Goal: Information Seeking & Learning: Learn about a topic

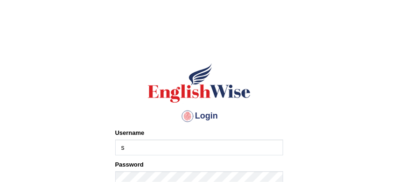
type input "sabitra"
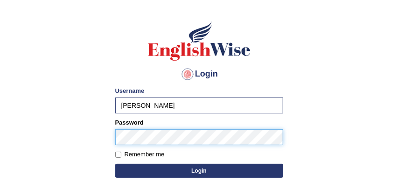
scroll to position [65, 0]
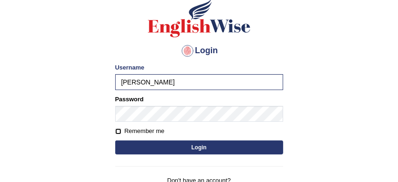
click at [120, 131] on input "Remember me" at bounding box center [118, 131] width 6 height 6
checkbox input "true"
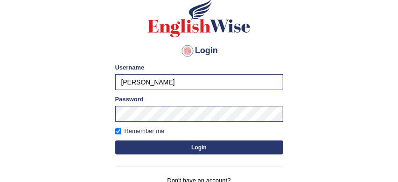
click at [173, 147] on button "Login" at bounding box center [199, 147] width 168 height 14
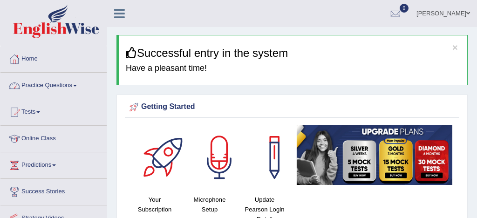
click at [67, 85] on link "Practice Questions" at bounding box center [53, 84] width 106 height 23
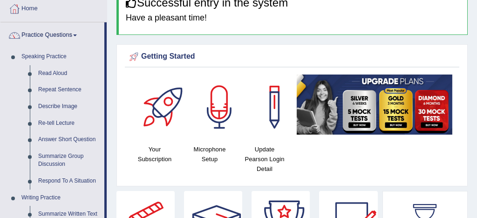
scroll to position [50, 0]
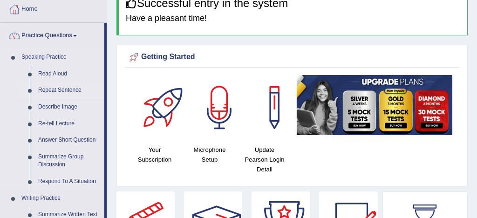
click at [72, 90] on link "Repeat Sentence" at bounding box center [69, 90] width 70 height 17
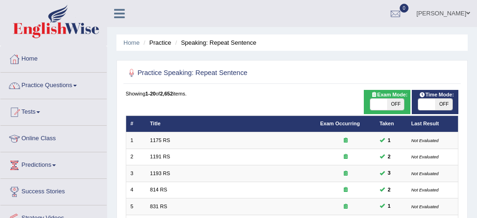
click at [379, 106] on span at bounding box center [379, 104] width 17 height 11
checkbox input "true"
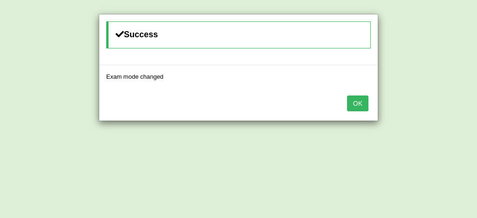
click at [361, 104] on button "OK" at bounding box center [357, 104] width 21 height 16
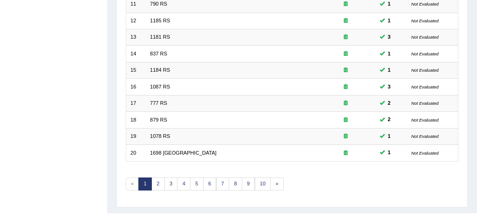
scroll to position [302, 0]
click at [263, 184] on link "10" at bounding box center [263, 183] width 16 height 13
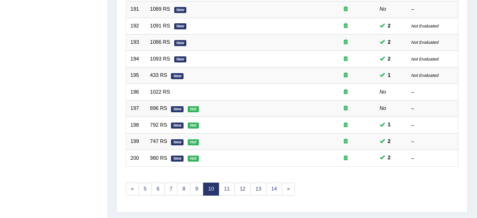
scroll to position [319, 0]
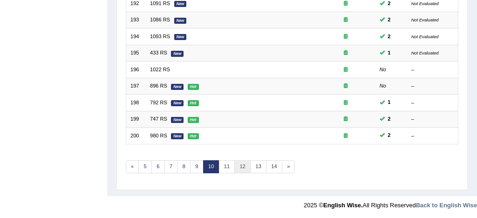
click at [242, 167] on link "12" at bounding box center [243, 166] width 16 height 13
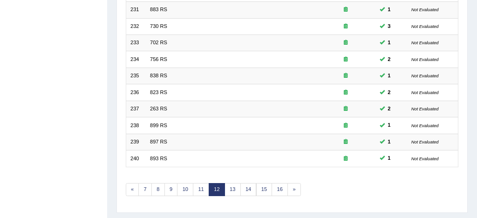
scroll to position [319, 0]
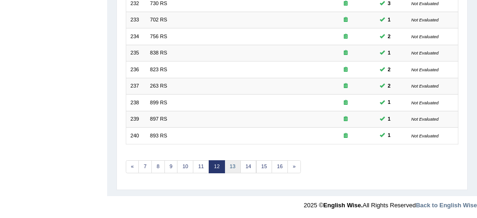
click at [234, 165] on link "13" at bounding box center [233, 166] width 16 height 13
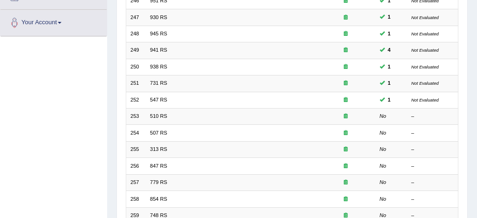
scroll to position [223, 0]
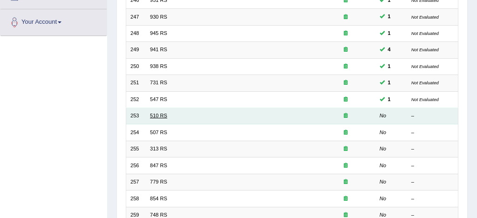
click at [159, 115] on link "510 RS" at bounding box center [158, 116] width 17 height 6
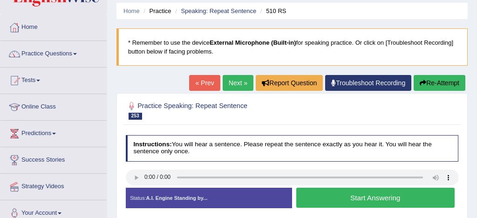
scroll to position [32, 0]
click at [358, 196] on button "Start Answering" at bounding box center [376, 198] width 159 height 20
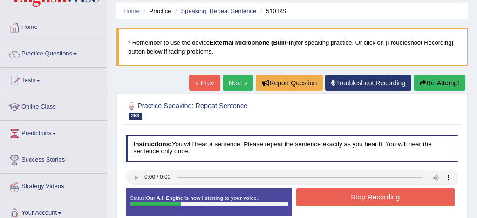
click at [350, 198] on button "Stop Recording" at bounding box center [376, 197] width 159 height 18
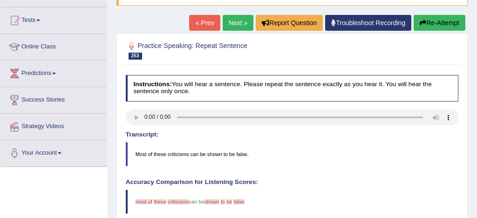
scroll to position [90, 0]
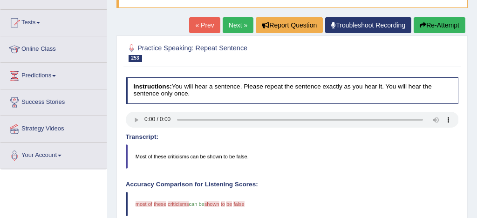
click at [442, 24] on button "Re-Attempt" at bounding box center [440, 25] width 52 height 16
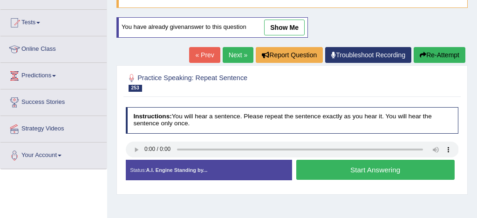
scroll to position [90, 0]
click at [388, 169] on button "Start Answering" at bounding box center [376, 170] width 159 height 20
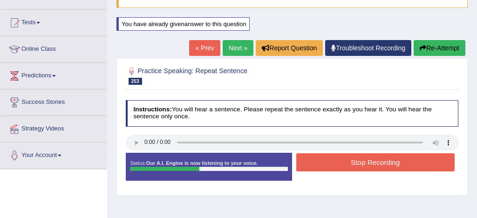
click at [387, 166] on button "Stop Recording" at bounding box center [376, 162] width 159 height 18
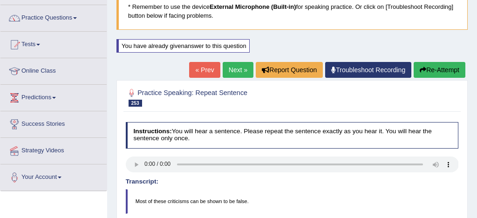
scroll to position [62, 0]
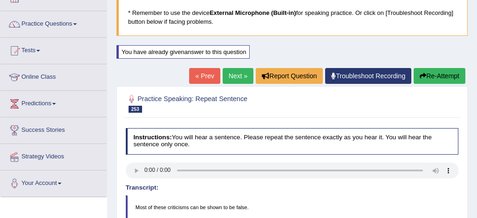
click at [234, 76] on link "Next »" at bounding box center [238, 76] width 31 height 16
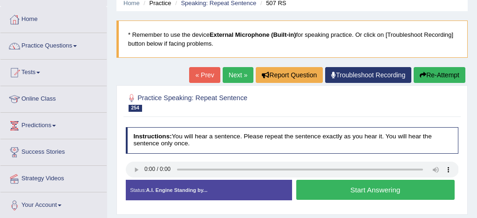
scroll to position [40, 0]
click at [328, 189] on button "Start Answering" at bounding box center [376, 190] width 159 height 20
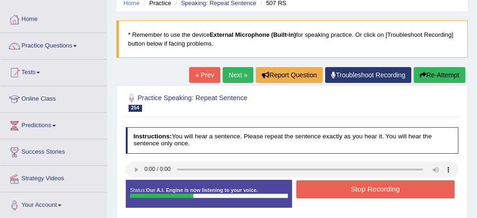
click at [353, 188] on button "Stop Recording" at bounding box center [376, 189] width 159 height 18
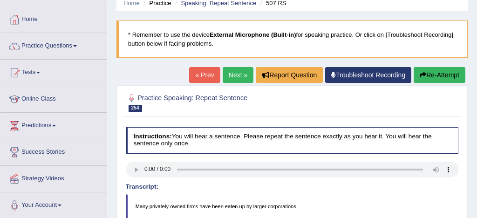
scroll to position [40, 0]
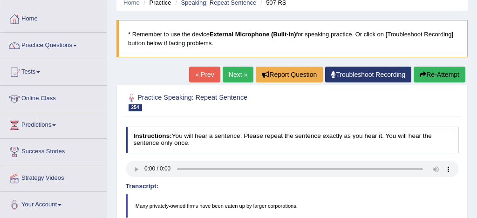
click at [444, 72] on button "Re-Attempt" at bounding box center [440, 75] width 52 height 16
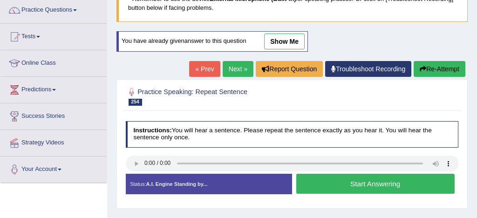
scroll to position [76, 0]
click at [350, 185] on button "Start Answering" at bounding box center [376, 184] width 159 height 20
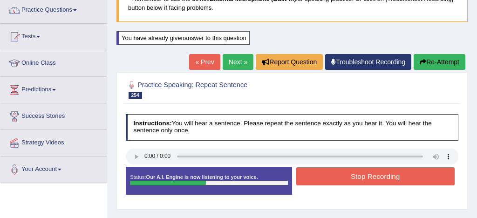
click at [377, 178] on button "Stop Recording" at bounding box center [376, 176] width 159 height 18
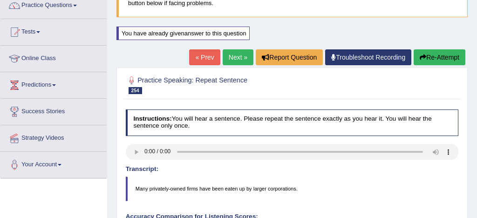
scroll to position [78, 0]
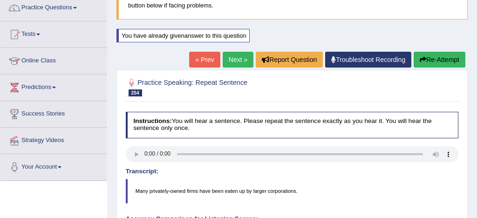
click at [234, 58] on link "Next »" at bounding box center [238, 60] width 31 height 16
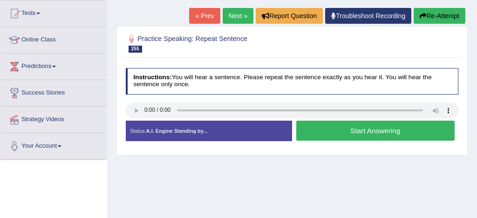
scroll to position [99, 0]
click at [365, 131] on button "Start Answering" at bounding box center [376, 131] width 159 height 20
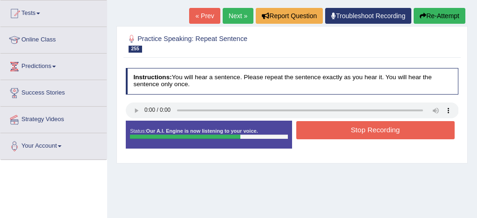
click at [393, 130] on button "Stop Recording" at bounding box center [376, 130] width 159 height 18
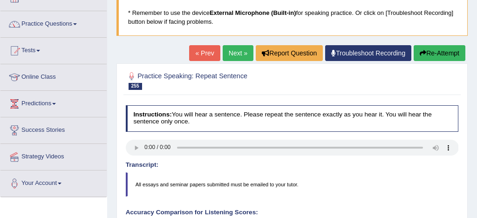
scroll to position [58, 0]
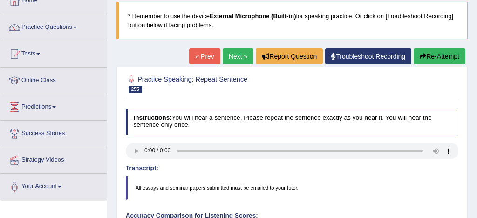
click at [437, 55] on button "Re-Attempt" at bounding box center [440, 56] width 52 height 16
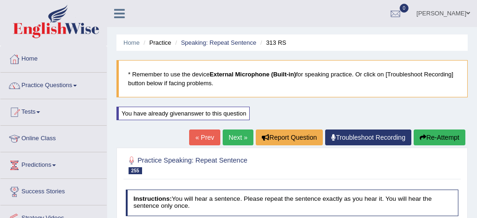
scroll to position [58, 0]
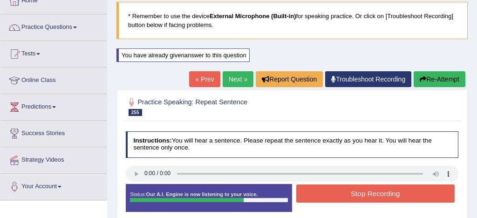
click at [386, 194] on button "Stop Recording" at bounding box center [376, 194] width 159 height 18
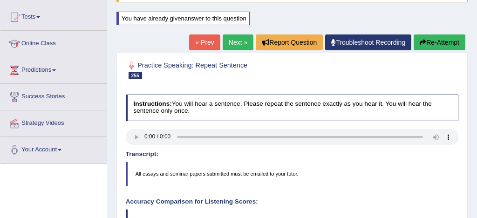
scroll to position [94, 0]
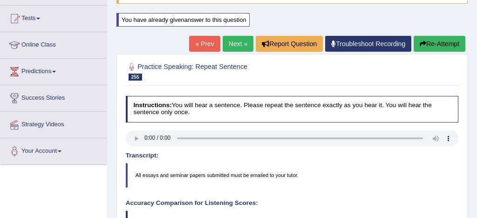
click at [451, 45] on button "Re-Attempt" at bounding box center [440, 44] width 52 height 16
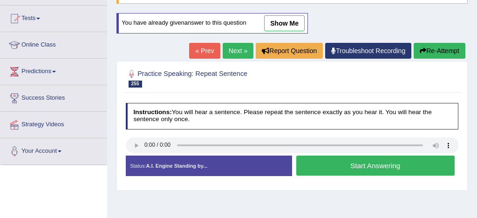
scroll to position [94, 0]
click at [391, 163] on button "Start Answering" at bounding box center [376, 166] width 159 height 20
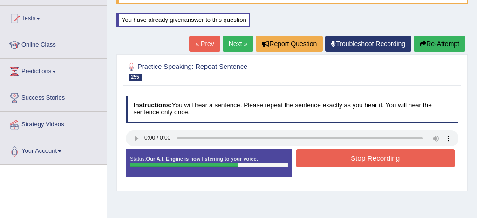
click at [365, 157] on button "Stop Recording" at bounding box center [376, 158] width 159 height 18
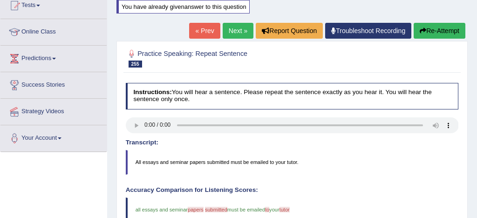
scroll to position [104, 0]
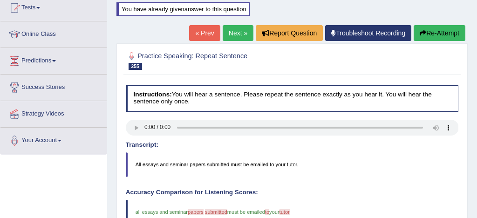
click at [232, 31] on link "Next »" at bounding box center [238, 33] width 31 height 16
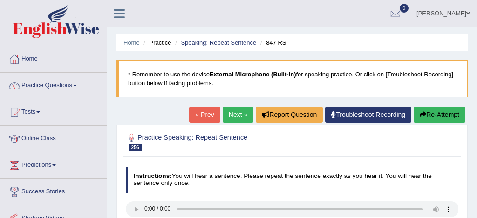
scroll to position [106, 0]
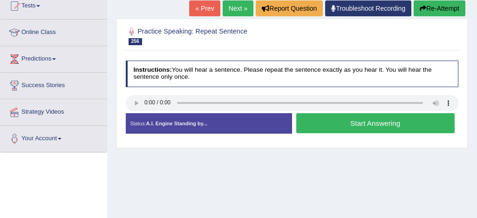
click at [366, 122] on button "Start Answering" at bounding box center [376, 123] width 159 height 20
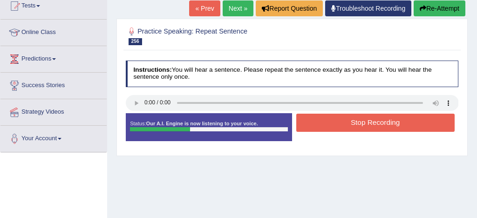
click at [366, 122] on button "Stop Recording" at bounding box center [376, 123] width 159 height 18
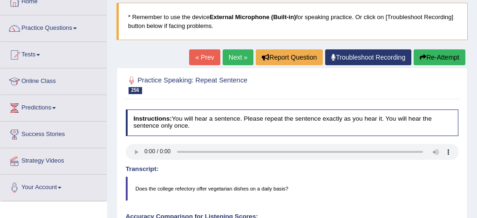
scroll to position [55, 0]
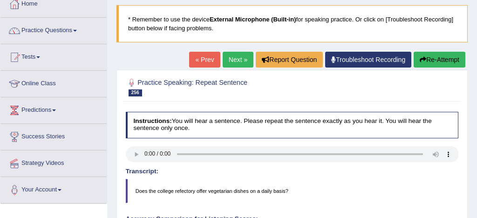
click at [446, 58] on button "Re-Attempt" at bounding box center [440, 60] width 52 height 16
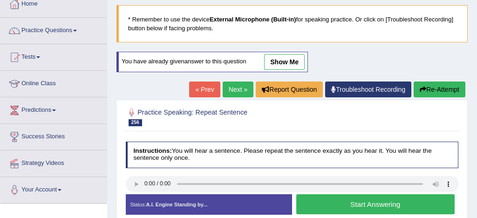
scroll to position [55, 0]
click at [400, 205] on button "Start Answering" at bounding box center [376, 204] width 159 height 20
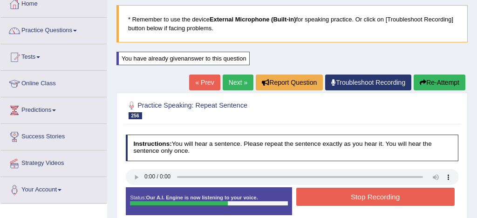
click at [367, 198] on button "Stop Recording" at bounding box center [376, 197] width 159 height 18
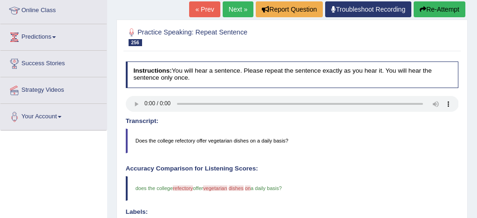
scroll to position [106, 0]
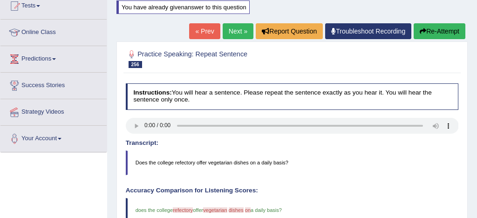
click at [234, 32] on link "Next »" at bounding box center [238, 31] width 31 height 16
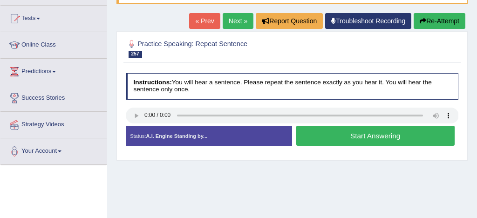
scroll to position [94, 0]
click at [335, 137] on button "Start Answering" at bounding box center [376, 136] width 159 height 20
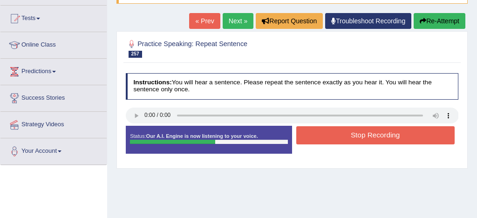
click at [335, 137] on button "Stop Recording" at bounding box center [376, 135] width 159 height 18
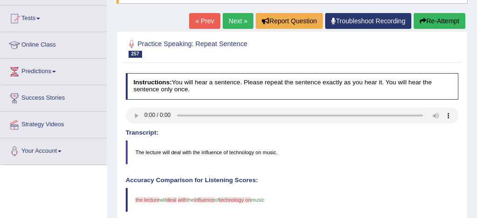
scroll to position [75, 0]
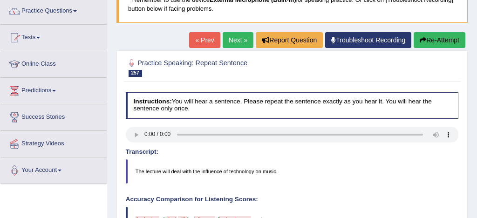
click at [441, 41] on button "Re-Attempt" at bounding box center [440, 40] width 52 height 16
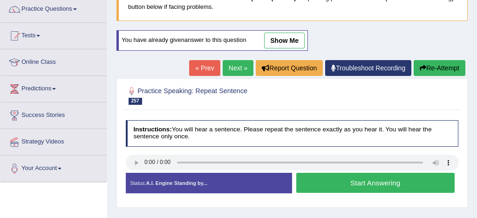
scroll to position [76, 0]
click at [399, 182] on button "Start Answering" at bounding box center [376, 183] width 159 height 20
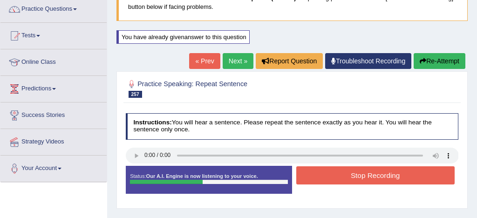
click at [381, 172] on button "Stop Recording" at bounding box center [376, 175] width 159 height 18
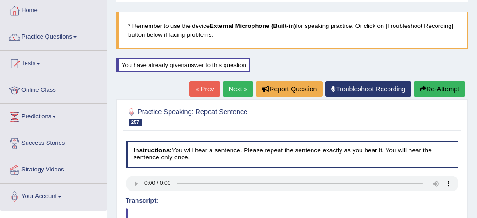
scroll to position [39, 0]
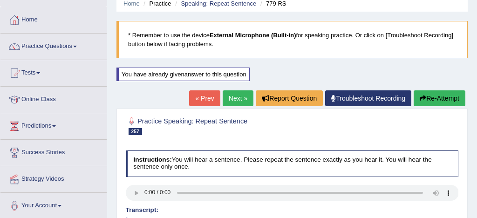
click at [233, 98] on link "Next »" at bounding box center [238, 98] width 31 height 16
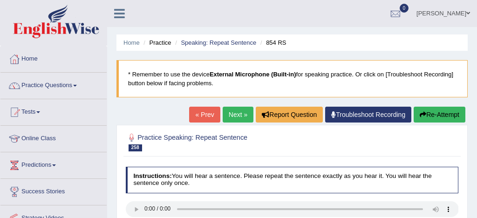
scroll to position [68, 0]
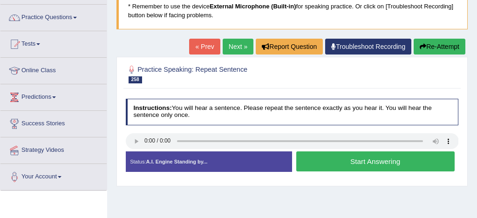
click at [353, 158] on button "Start Answering" at bounding box center [376, 162] width 159 height 20
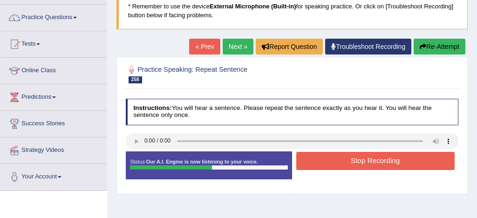
click at [362, 161] on button "Stop Recording" at bounding box center [376, 161] width 159 height 18
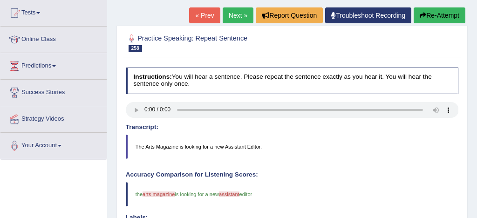
scroll to position [97, 0]
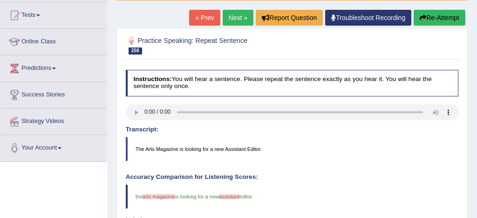
click at [435, 19] on button "Re-Attempt" at bounding box center [440, 18] width 52 height 16
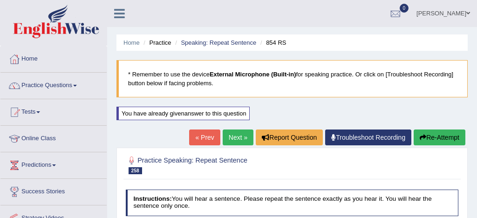
scroll to position [131, 0]
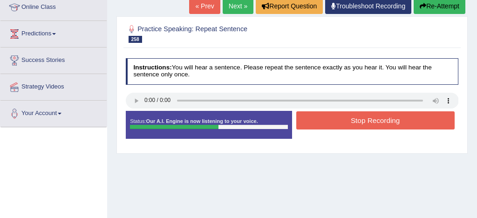
click at [383, 122] on button "Stop Recording" at bounding box center [376, 120] width 159 height 18
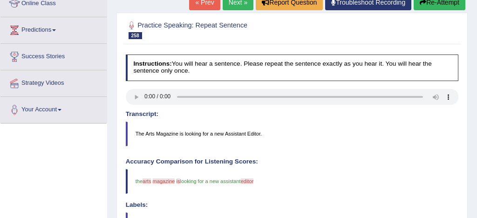
scroll to position [134, 0]
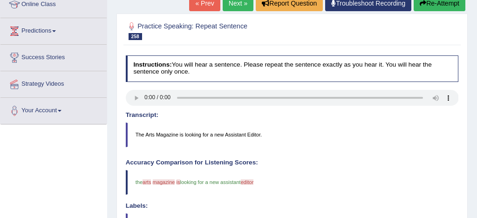
click at [439, 4] on button "Re-Attempt" at bounding box center [440, 3] width 52 height 16
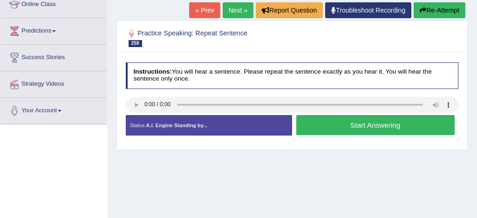
scroll to position [134, 0]
click at [372, 126] on button "Start Answering" at bounding box center [376, 125] width 159 height 20
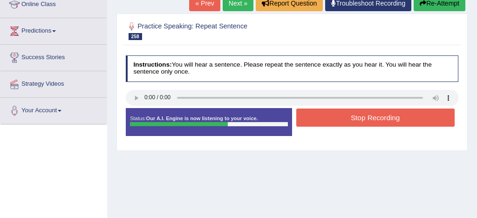
click at [372, 120] on button "Stop Recording" at bounding box center [376, 118] width 159 height 18
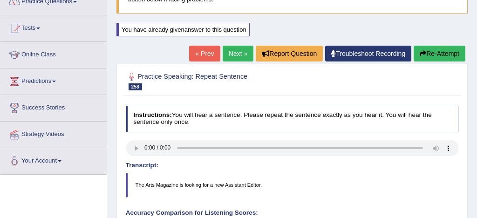
scroll to position [75, 0]
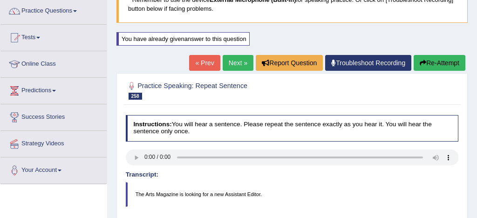
click at [234, 62] on link "Next »" at bounding box center [238, 63] width 31 height 16
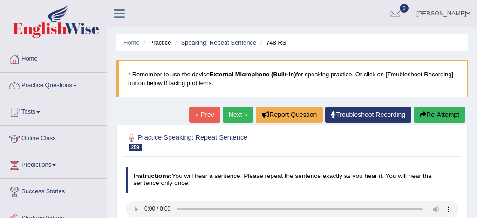
scroll to position [77, 0]
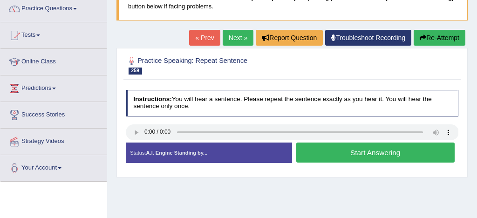
click at [365, 152] on button "Start Answering" at bounding box center [376, 153] width 159 height 20
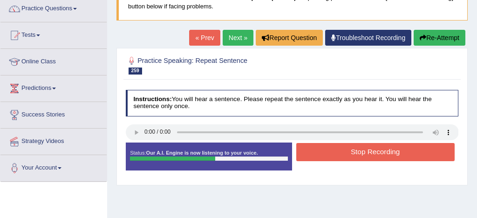
click at [372, 152] on button "Stop Recording" at bounding box center [376, 152] width 159 height 18
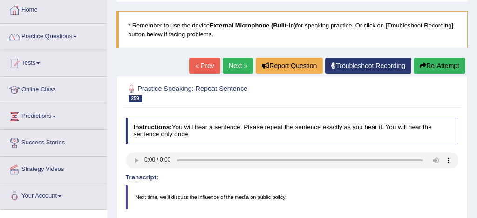
scroll to position [47, 0]
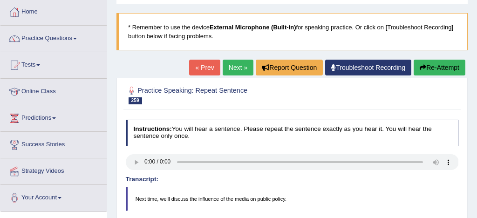
click at [236, 67] on link "Next »" at bounding box center [238, 68] width 31 height 16
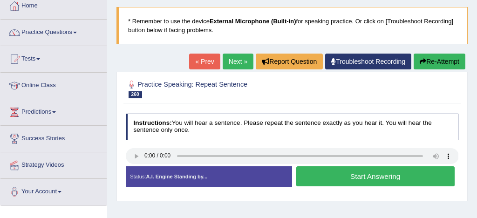
scroll to position [53, 0]
click at [326, 178] on button "Start Answering" at bounding box center [376, 176] width 159 height 20
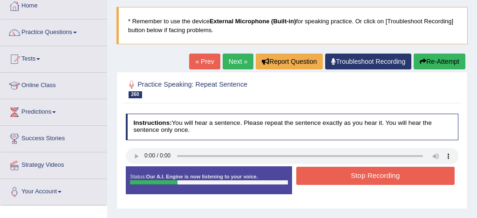
click at [368, 176] on button "Stop Recording" at bounding box center [376, 176] width 159 height 18
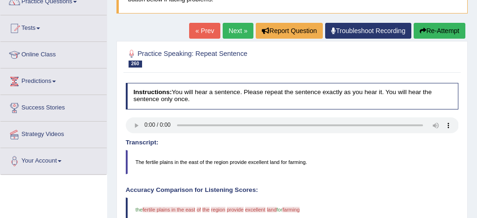
scroll to position [83, 0]
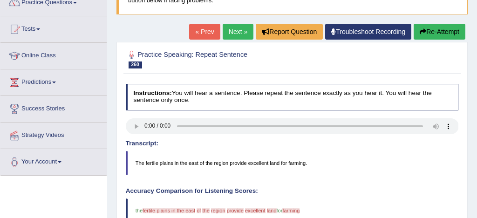
click at [446, 32] on button "Re-Attempt" at bounding box center [440, 32] width 52 height 16
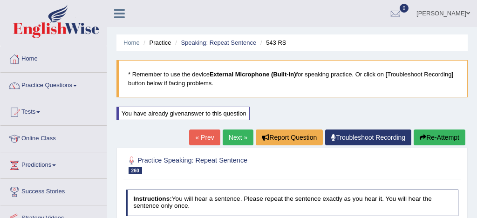
scroll to position [83, 0]
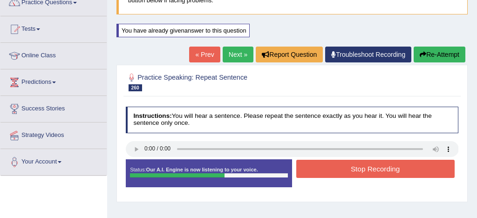
click at [384, 168] on button "Stop Recording" at bounding box center [376, 169] width 159 height 18
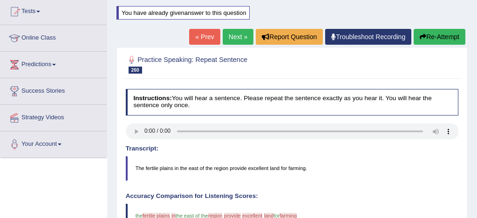
scroll to position [58, 0]
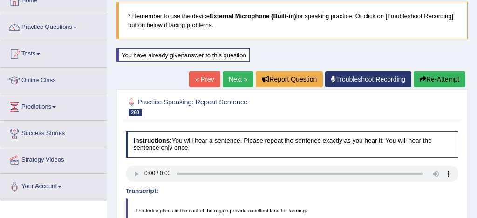
click at [230, 78] on link "Next »" at bounding box center [238, 79] width 31 height 16
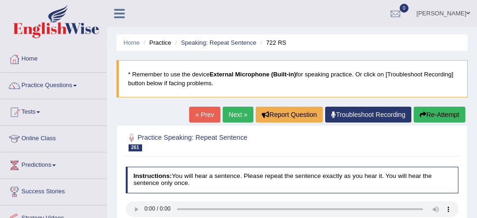
scroll to position [21, 0]
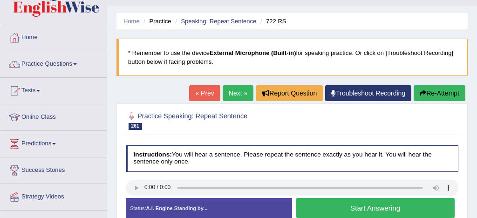
click at [331, 208] on button "Start Answering" at bounding box center [376, 208] width 159 height 20
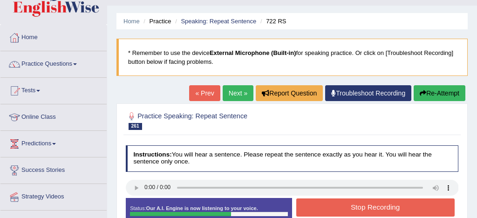
click at [331, 208] on button "Stop Recording" at bounding box center [376, 208] width 159 height 18
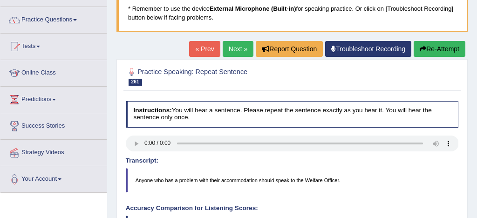
scroll to position [41, 0]
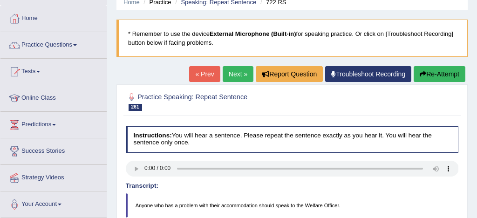
click at [239, 72] on link "Next »" at bounding box center [238, 74] width 31 height 16
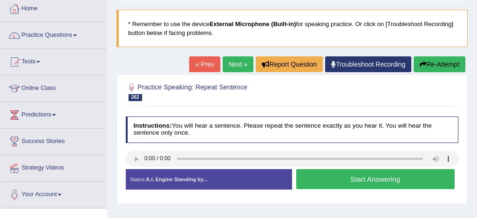
scroll to position [50, 0]
click at [384, 180] on button "Start Answering" at bounding box center [376, 179] width 159 height 20
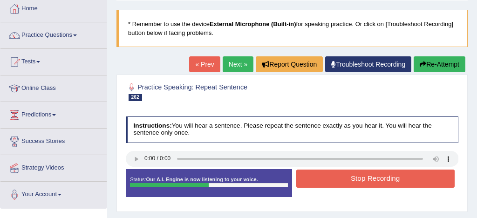
click at [370, 179] on button "Stop Recording" at bounding box center [376, 179] width 159 height 18
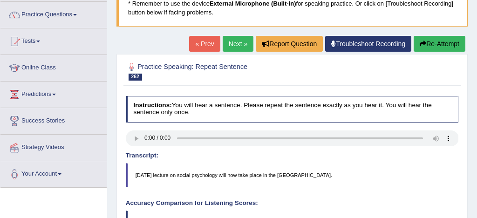
scroll to position [70, 0]
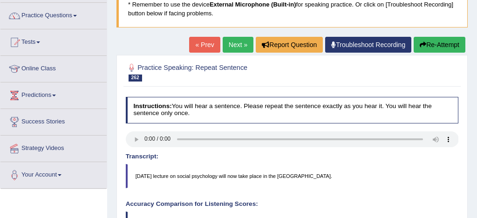
click at [440, 42] on button "Re-Attempt" at bounding box center [440, 45] width 52 height 16
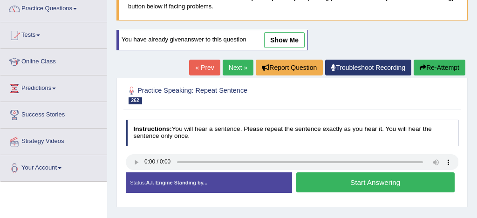
click at [384, 178] on button "Start Answering" at bounding box center [376, 183] width 159 height 20
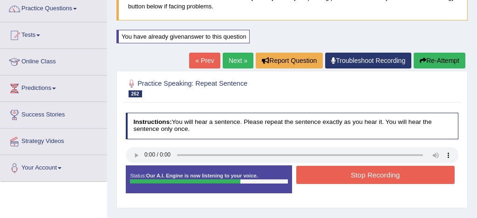
click at [378, 177] on button "Stop Recording" at bounding box center [376, 175] width 159 height 18
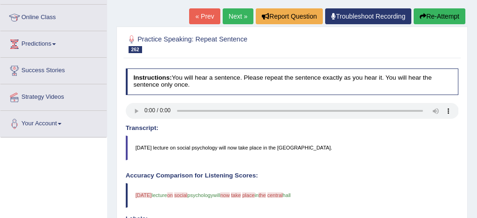
scroll to position [119, 0]
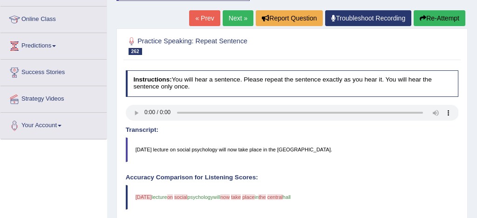
click at [449, 19] on button "Re-Attempt" at bounding box center [440, 18] width 52 height 16
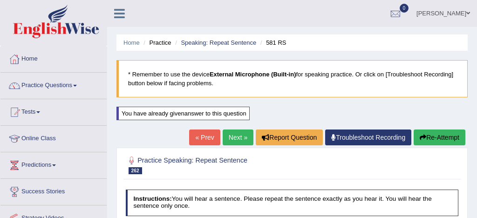
scroll to position [119, 0]
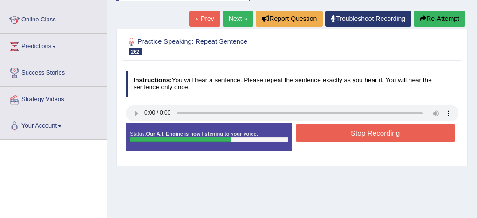
click at [386, 133] on button "Stop Recording" at bounding box center [376, 133] width 159 height 18
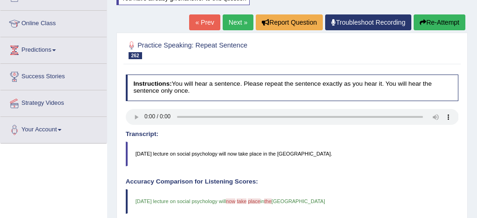
scroll to position [111, 0]
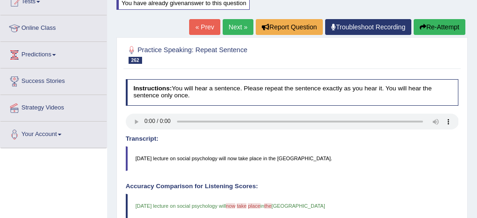
click at [234, 27] on link "Next »" at bounding box center [238, 27] width 31 height 16
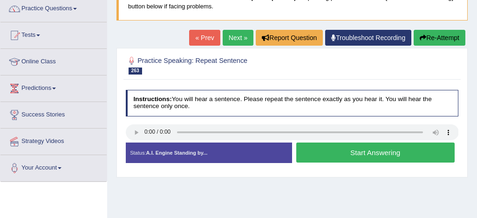
scroll to position [77, 0]
click at [349, 152] on button "Start Answering" at bounding box center [376, 153] width 159 height 20
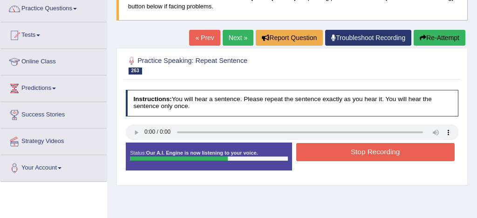
click at [369, 150] on button "Stop Recording" at bounding box center [376, 152] width 159 height 18
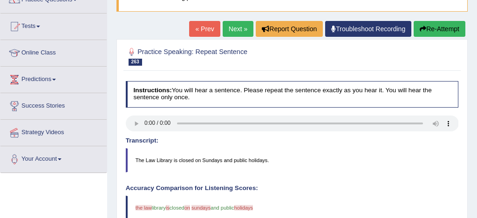
scroll to position [84, 0]
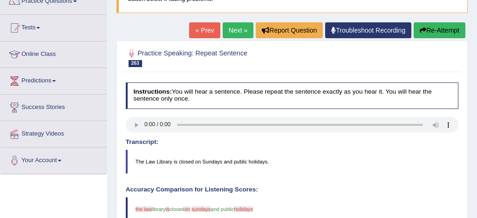
click at [445, 29] on button "Re-Attempt" at bounding box center [440, 30] width 52 height 16
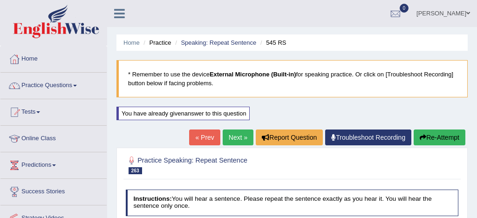
scroll to position [84, 0]
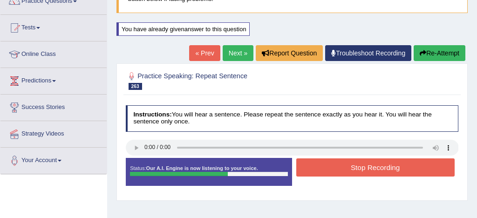
click at [373, 169] on button "Stop Recording" at bounding box center [376, 168] width 159 height 18
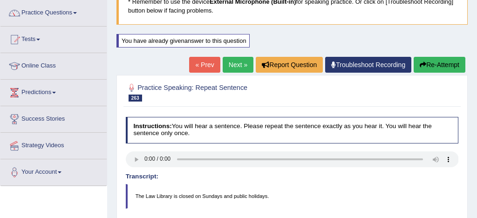
scroll to position [66, 0]
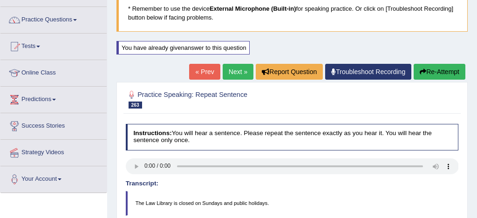
click at [234, 69] on link "Next »" at bounding box center [238, 72] width 31 height 16
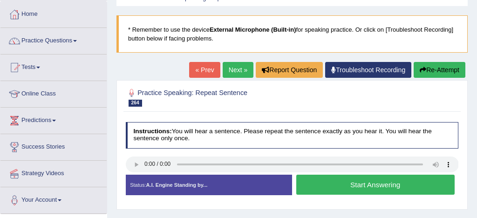
scroll to position [45, 0]
click at [354, 186] on button "Start Answering" at bounding box center [376, 185] width 159 height 20
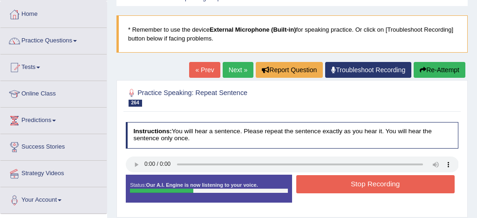
click at [373, 184] on button "Stop Recording" at bounding box center [376, 184] width 159 height 18
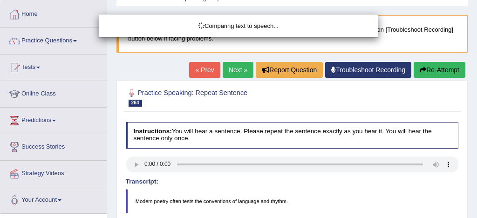
scroll to position [47, 0]
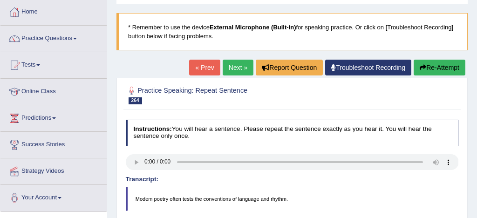
click at [237, 66] on link "Next »" at bounding box center [238, 68] width 31 height 16
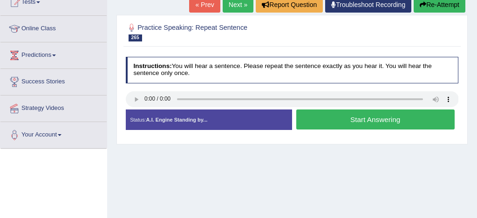
scroll to position [110, 0]
click at [344, 119] on button "Start Answering" at bounding box center [376, 120] width 159 height 20
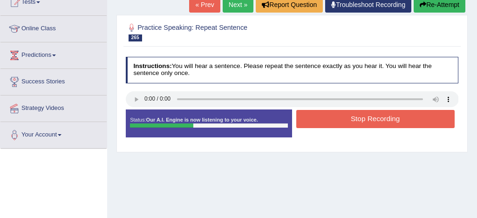
click at [360, 117] on button "Stop Recording" at bounding box center [376, 119] width 159 height 18
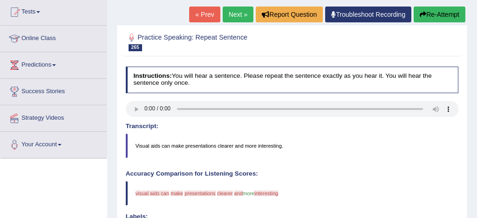
scroll to position [95, 0]
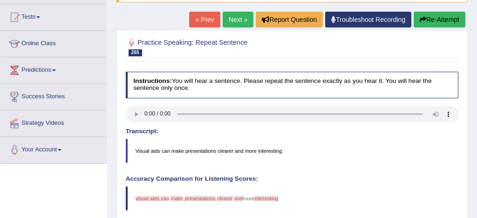
click at [450, 16] on button "Re-Attempt" at bounding box center [440, 20] width 52 height 16
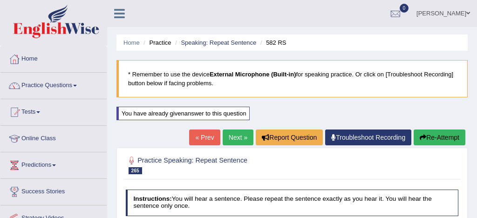
scroll to position [95, 0]
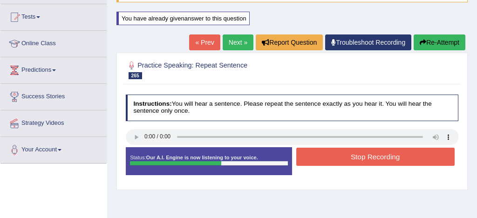
click at [383, 158] on button "Stop Recording" at bounding box center [376, 157] width 159 height 18
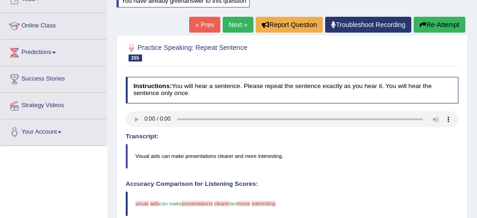
scroll to position [111, 0]
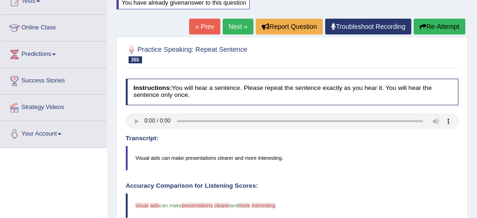
click at [450, 21] on button "Re-Attempt" at bounding box center [440, 27] width 52 height 16
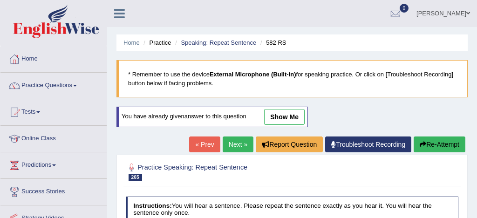
scroll to position [111, 0]
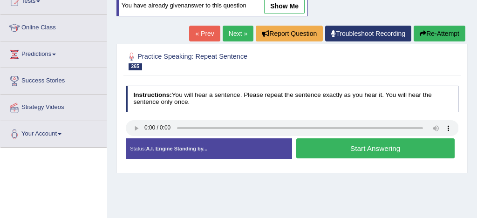
click at [391, 144] on button "Start Answering" at bounding box center [376, 148] width 159 height 20
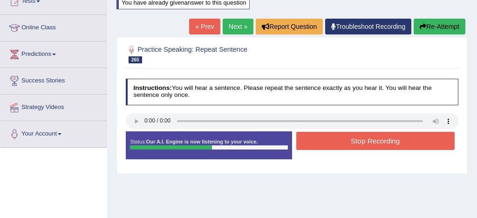
click at [381, 138] on button "Stop Recording" at bounding box center [376, 141] width 159 height 18
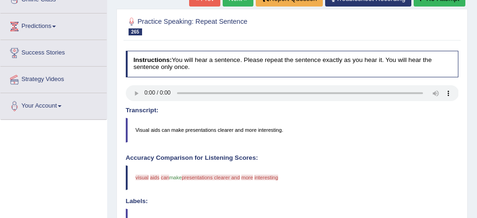
scroll to position [138, 0]
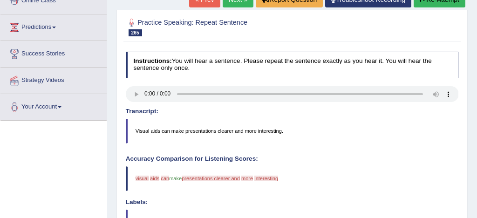
click at [448, 2] on button "Re-Attempt" at bounding box center [440, 0] width 52 height 16
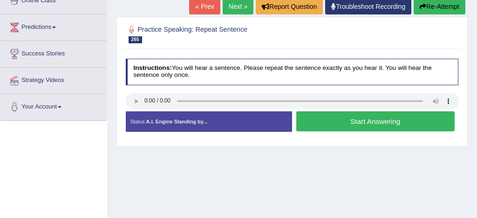
scroll to position [138, 0]
click at [377, 124] on button "Start Answering" at bounding box center [376, 121] width 159 height 20
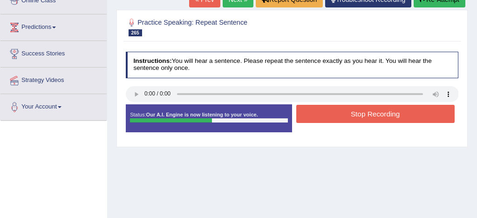
click at [381, 115] on button "Stop Recording" at bounding box center [376, 114] width 159 height 18
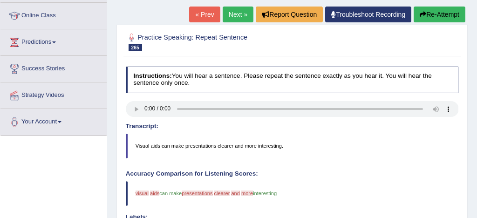
scroll to position [121, 0]
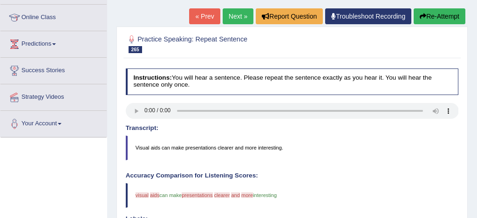
click at [442, 16] on button "Re-Attempt" at bounding box center [440, 16] width 52 height 16
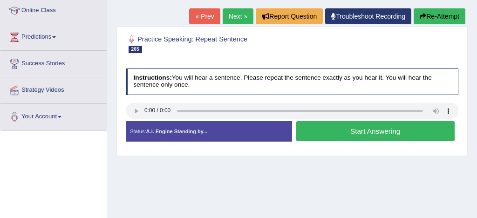
click at [384, 134] on button "Start Answering" at bounding box center [376, 131] width 159 height 20
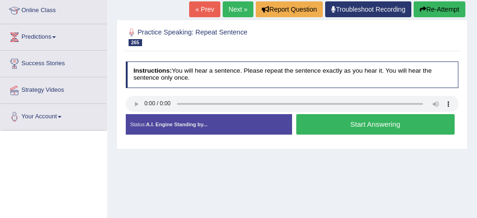
scroll to position [121, 0]
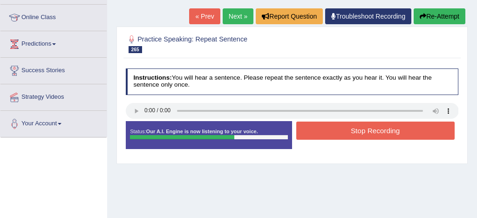
click at [384, 132] on button "Stop Recording" at bounding box center [376, 131] width 159 height 18
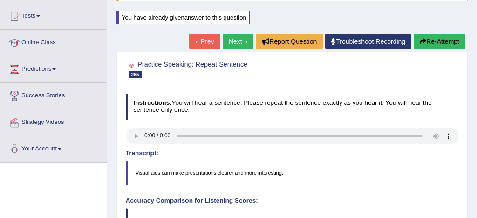
scroll to position [90, 0]
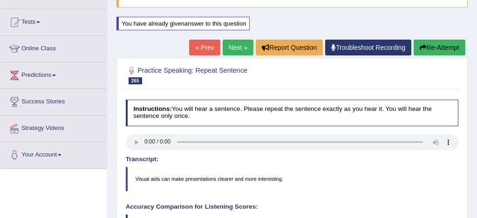
click at [233, 47] on link "Next »" at bounding box center [238, 48] width 31 height 16
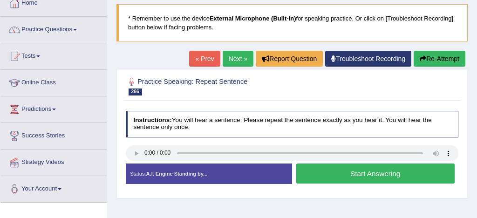
scroll to position [56, 0]
click at [356, 174] on button "Start Answering" at bounding box center [376, 174] width 159 height 20
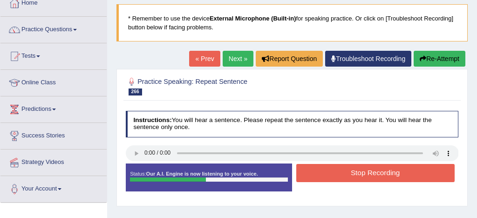
click at [374, 174] on button "Stop Recording" at bounding box center [376, 173] width 159 height 18
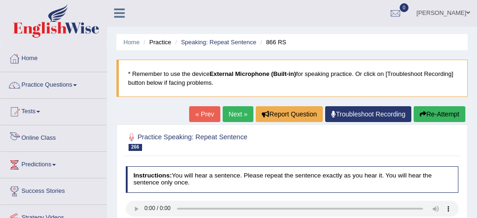
scroll to position [0, 0]
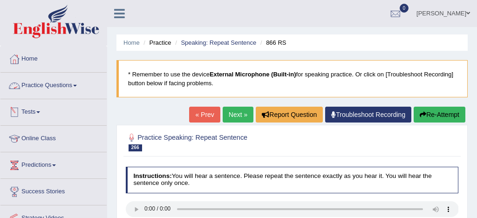
click at [60, 86] on link "Practice Questions" at bounding box center [53, 84] width 106 height 23
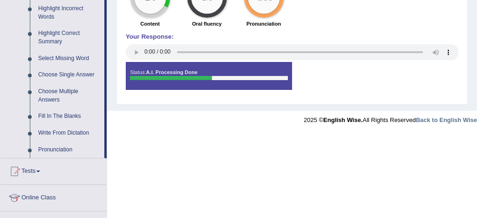
scroll to position [440, 0]
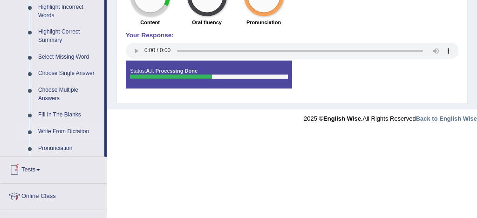
click at [84, 140] on link "Write From Dictation" at bounding box center [69, 132] width 70 height 17
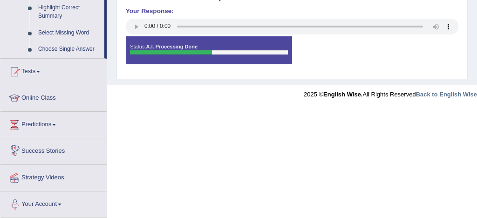
scroll to position [518, 0]
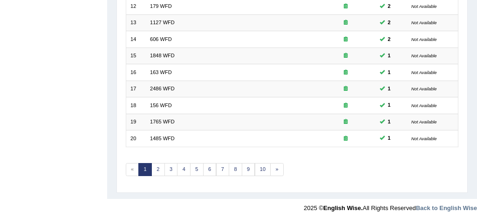
scroll to position [317, 0]
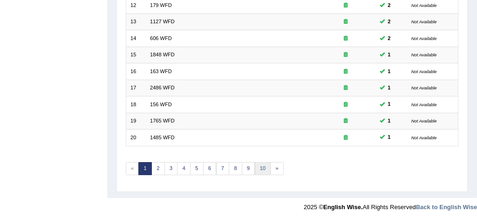
click at [263, 167] on link "10" at bounding box center [263, 168] width 16 height 13
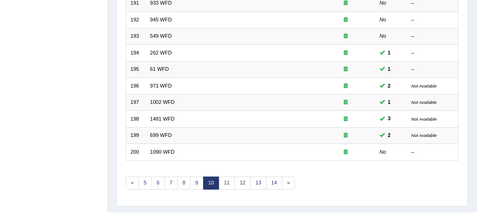
scroll to position [311, 0]
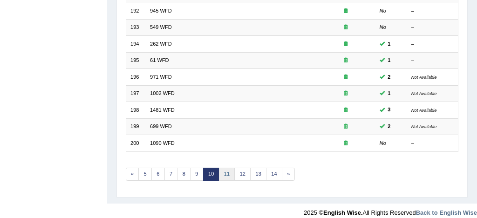
click at [227, 172] on link "11" at bounding box center [227, 174] width 16 height 13
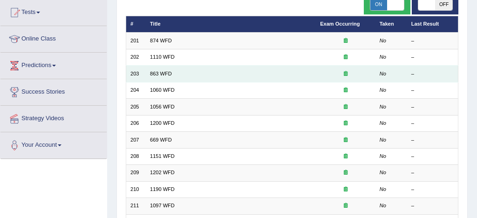
scroll to position [89, 0]
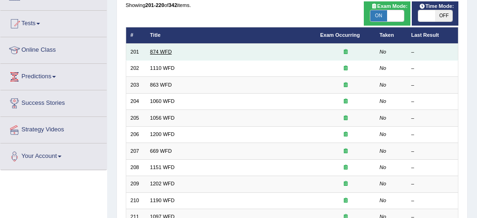
click at [169, 51] on link "874 WFD" at bounding box center [161, 52] width 22 height 6
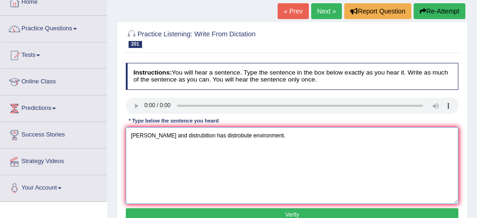
scroll to position [63, 0]
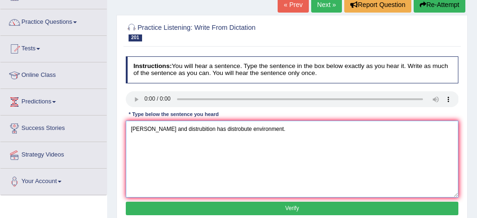
type textarea "Marin and distrubition has distrobute environment."
click at [234, 212] on button "Verify" at bounding box center [292, 209] width 333 height 14
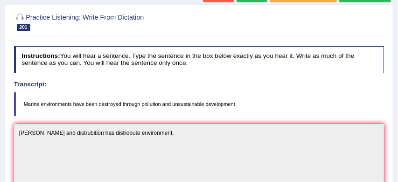
scroll to position [56, 0]
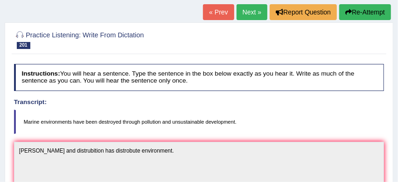
click at [375, 12] on button "Re-Attempt" at bounding box center [365, 12] width 52 height 16
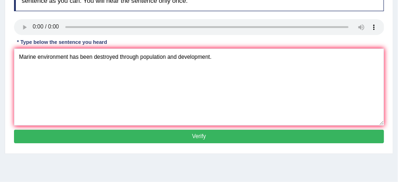
scroll to position [155, 0]
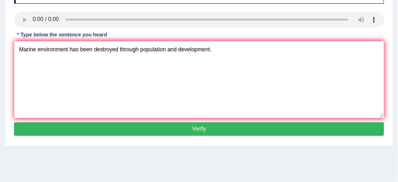
type textarea "Marine environment has been destroyed through population and development."
click at [193, 136] on button "Verify" at bounding box center [199, 129] width 370 height 14
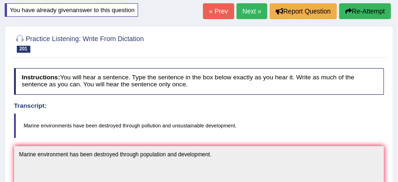
scroll to position [55, 0]
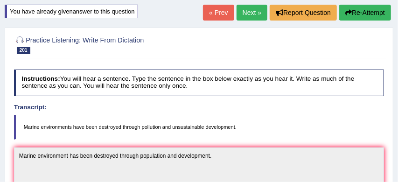
click at [252, 11] on link "Next »" at bounding box center [251, 13] width 31 height 16
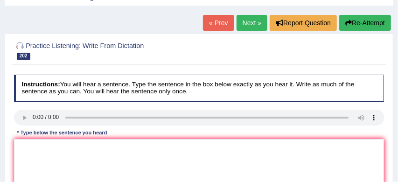
scroll to position [45, 0]
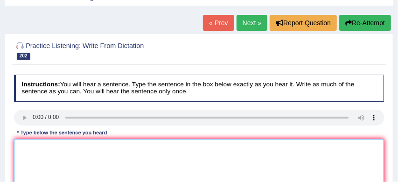
click at [29, 151] on textarea at bounding box center [199, 177] width 370 height 77
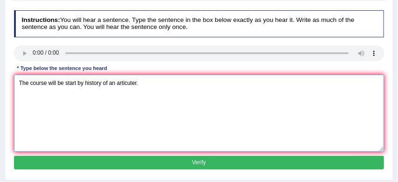
scroll to position [111, 0]
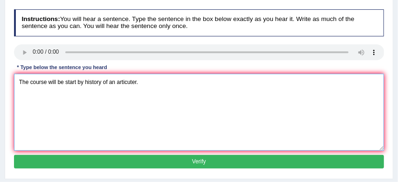
type textarea "The course will be start by history of an articuter."
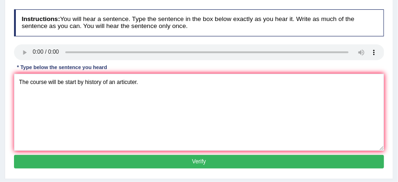
click at [104, 161] on button "Verify" at bounding box center [199, 162] width 370 height 14
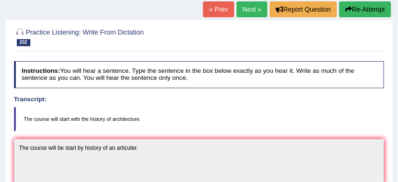
scroll to position [58, 0]
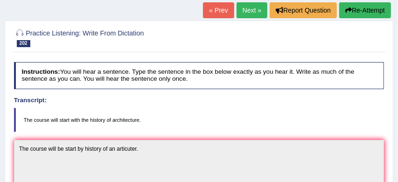
click at [369, 10] on button "Re-Attempt" at bounding box center [365, 10] width 52 height 16
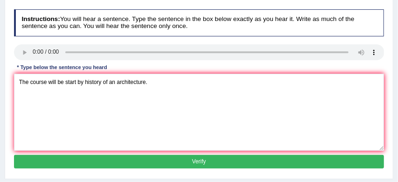
scroll to position [133, 0]
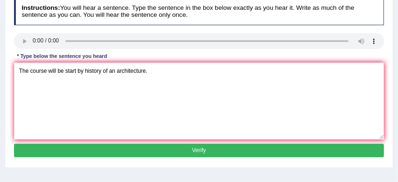
type textarea "The course will be start by history of an architecture."
click at [159, 157] on button "Verify" at bounding box center [199, 151] width 370 height 14
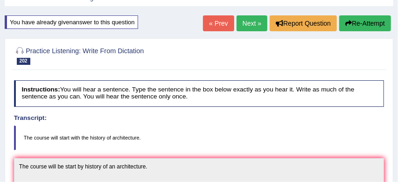
scroll to position [42, 0]
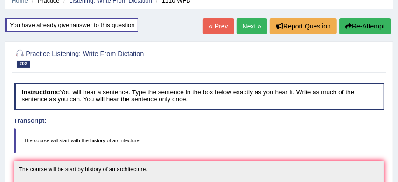
click at [248, 25] on link "Next »" at bounding box center [251, 26] width 31 height 16
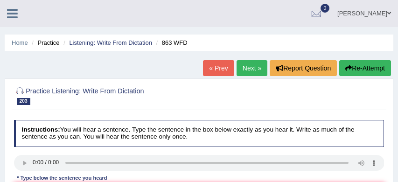
scroll to position [52, 0]
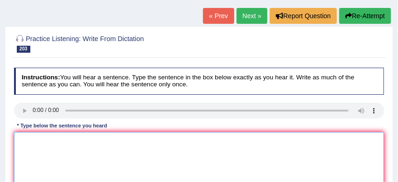
click at [26, 137] on textarea at bounding box center [199, 170] width 370 height 77
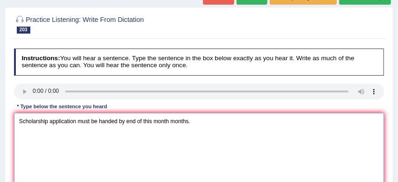
scroll to position [78, 0]
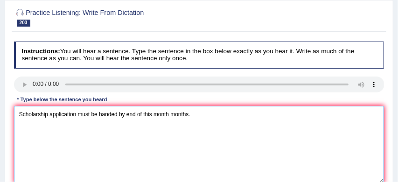
click at [49, 115] on textarea "Scholarship application must be handed by end of this month months." at bounding box center [199, 144] width 370 height 77
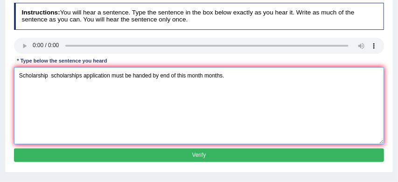
scroll to position [121, 0]
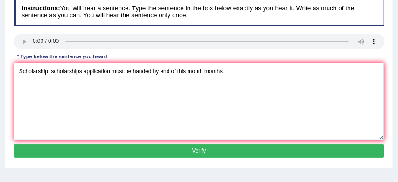
type textarea "Scholarship scholarships application must be handed by end of this month months."
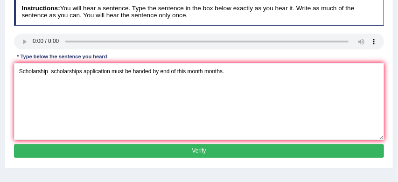
click at [116, 149] on button "Verify" at bounding box center [199, 151] width 370 height 14
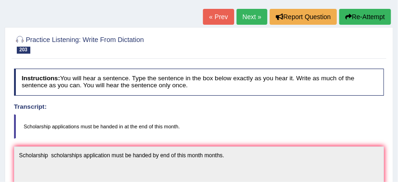
scroll to position [49, 0]
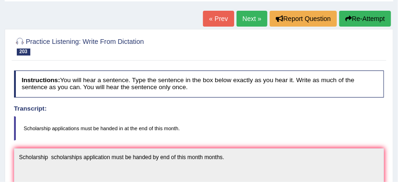
click at [368, 18] on button "Re-Attempt" at bounding box center [365, 19] width 52 height 16
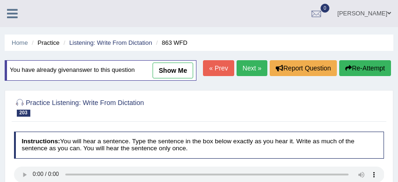
scroll to position [78, 0]
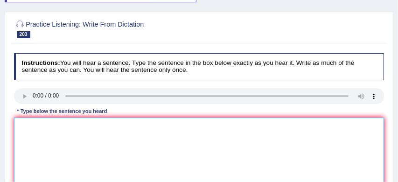
click at [32, 142] on textarea at bounding box center [199, 156] width 370 height 77
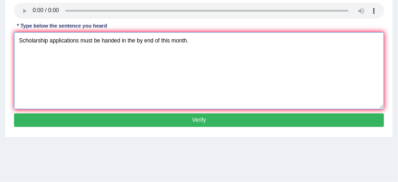
scroll to position [166, 0]
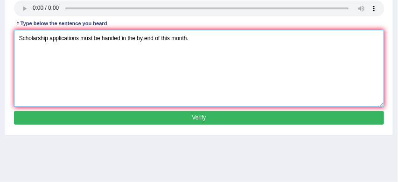
type textarea "Scholarship applications must be handed in the by end of this month."
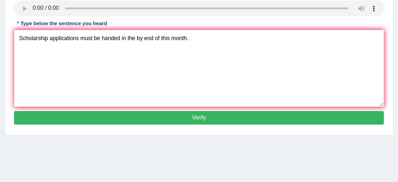
click at [140, 125] on button "Verify" at bounding box center [199, 118] width 370 height 14
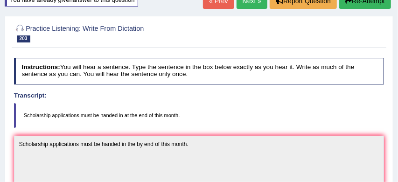
scroll to position [62, 0]
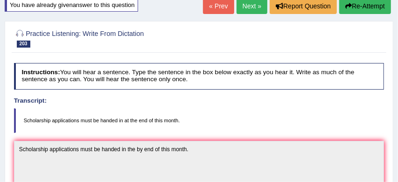
click at [246, 7] on link "Next »" at bounding box center [251, 6] width 31 height 16
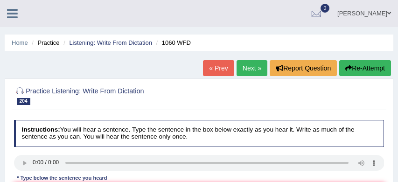
scroll to position [94, 0]
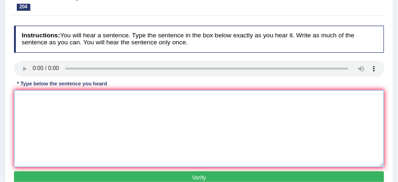
click at [26, 97] on textarea at bounding box center [199, 128] width 370 height 77
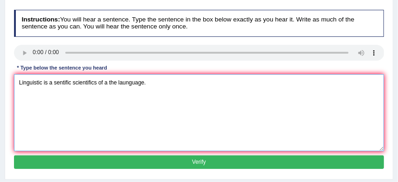
scroll to position [111, 0]
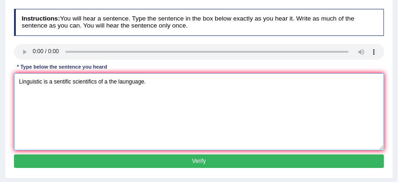
type textarea "Linguistic is a sentific scientifics of a the launguage."
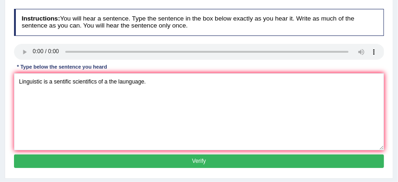
click at [116, 161] on button "Verify" at bounding box center [199, 161] width 370 height 14
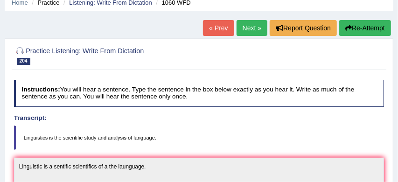
scroll to position [38, 0]
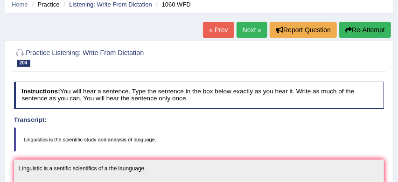
click at [366, 30] on button "Re-Attempt" at bounding box center [365, 30] width 52 height 16
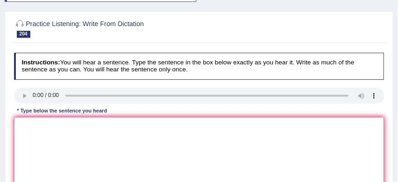
scroll to position [79, 0]
click at [60, 153] on textarea at bounding box center [199, 155] width 370 height 77
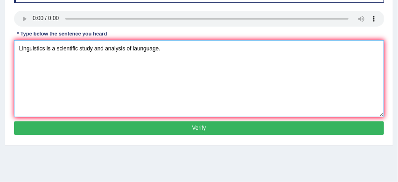
scroll to position [158, 0]
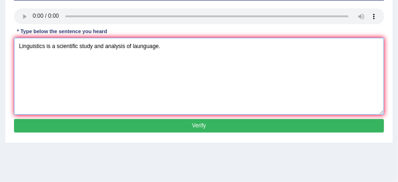
type textarea "Linguistics is a scientific study and analysis of launguage."
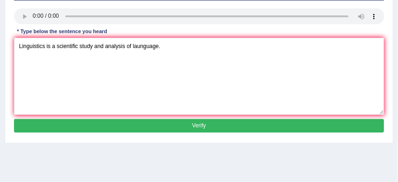
click at [137, 132] on button "Verify" at bounding box center [199, 126] width 370 height 14
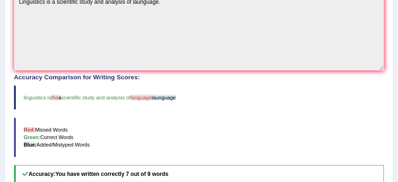
scroll to position [208, 0]
